Goal: Task Accomplishment & Management: Complete application form

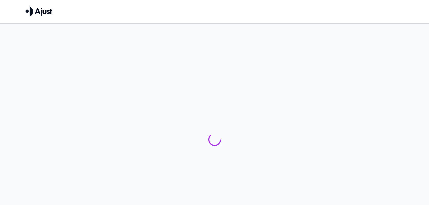
click at [46, 98] on div at bounding box center [214, 140] width 429 height 193
